Goal: Information Seeking & Learning: Learn about a topic

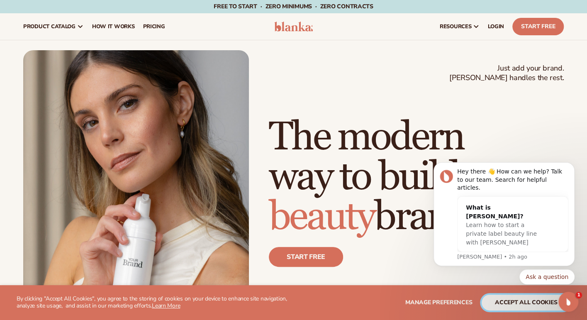
click at [490, 304] on button "accept all cookies" at bounding box center [526, 303] width 89 height 16
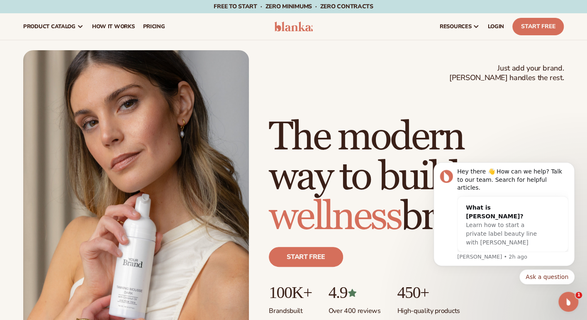
scroll to position [309, 0]
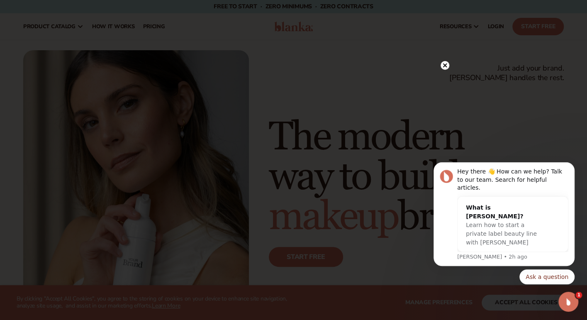
click at [446, 66] on circle at bounding box center [445, 65] width 9 height 9
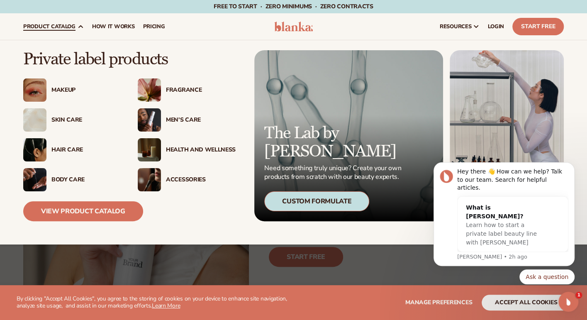
click at [69, 33] on link "product catalog" at bounding box center [53, 26] width 69 height 27
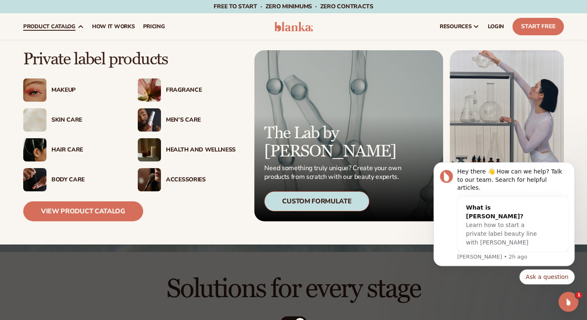
click at [158, 148] on img at bounding box center [149, 149] width 23 height 23
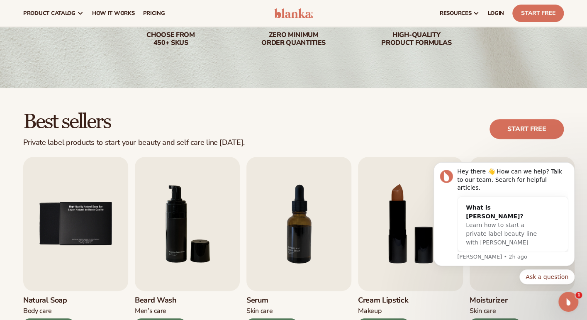
scroll to position [130, 0]
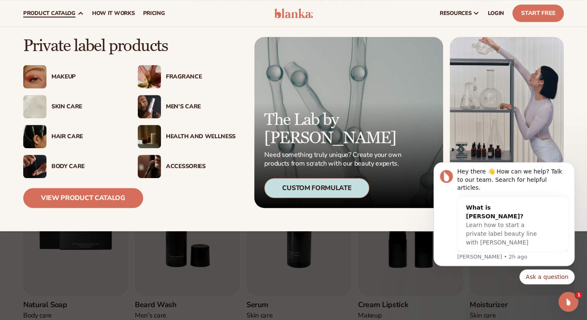
click at [88, 14] on link "product catalog" at bounding box center [53, 13] width 69 height 27
click at [158, 139] on img at bounding box center [149, 136] width 23 height 23
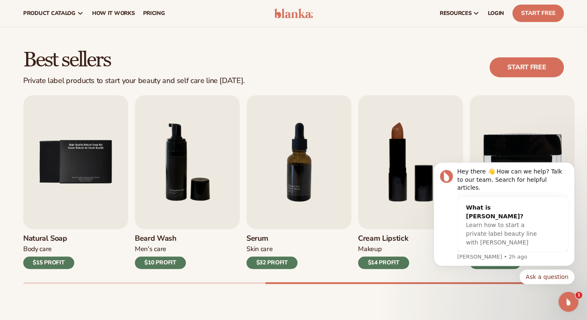
scroll to position [181, 0]
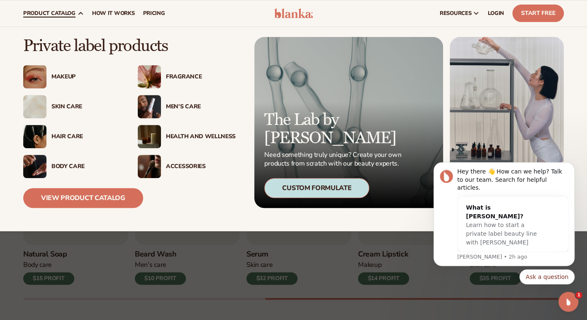
click at [57, 103] on div "Skin Care" at bounding box center [86, 106] width 70 height 7
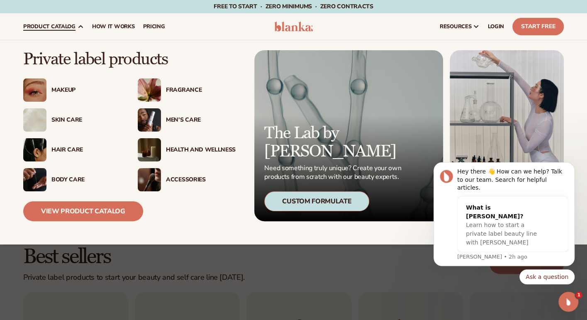
click at [156, 189] on img at bounding box center [149, 179] width 23 height 23
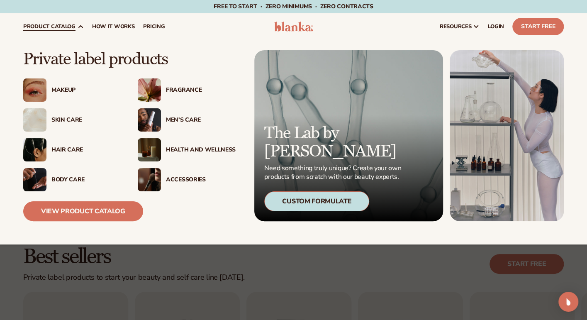
click at [88, 28] on link "product catalog" at bounding box center [53, 26] width 69 height 27
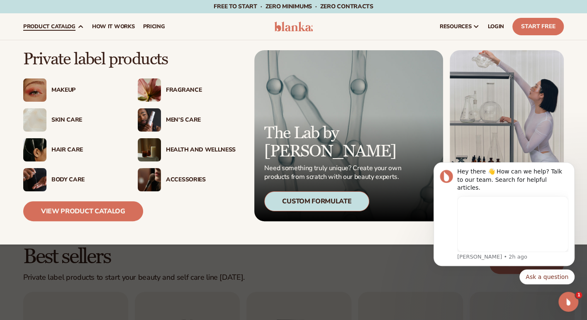
click at [83, 27] on icon at bounding box center [81, 27] width 4 height 2
click at [41, 178] on img at bounding box center [34, 179] width 23 height 23
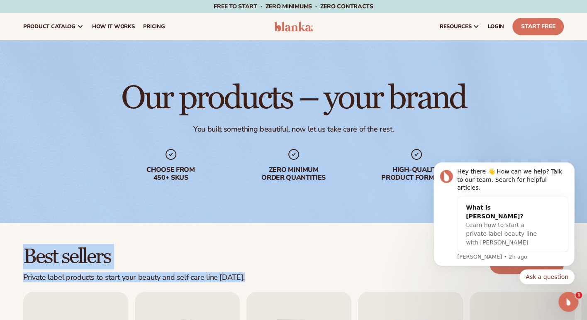
drag, startPoint x: 212, startPoint y: 217, endPoint x: 395, endPoint y: 220, distance: 182.2
click at [404, 220] on div "Our products – your brand You built something beautiful, now let us take care o…" at bounding box center [293, 131] width 587 height 183
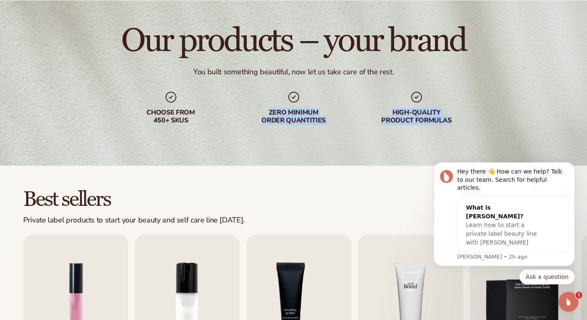
scroll to position [107, 0]
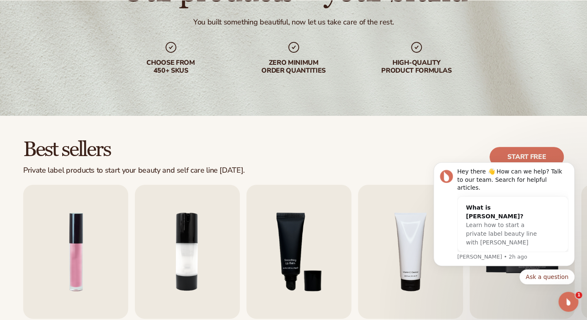
drag, startPoint x: 255, startPoint y: 139, endPoint x: 255, endPoint y: 128, distance: 10.4
click at [255, 128] on div "Best sellers Private label products to start your beauty and self care line [DA…" at bounding box center [293, 265] width 587 height 298
click at [251, 128] on div "Best sellers Private label products to start your beauty and self care line [DA…" at bounding box center [293, 265] width 587 height 298
